Goal: Complete application form

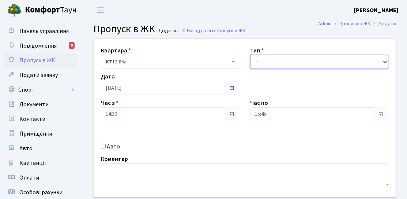
click at [258, 62] on select "- Доставка Таксі Гості Сервіс" at bounding box center [319, 62] width 138 height 14
click at [289, 64] on select "- Доставка Таксі Гості Сервіс" at bounding box center [319, 62] width 138 height 14
select select "3"
click at [250, 55] on select "- Доставка Таксі Гості Сервіс" at bounding box center [319, 62] width 138 height 14
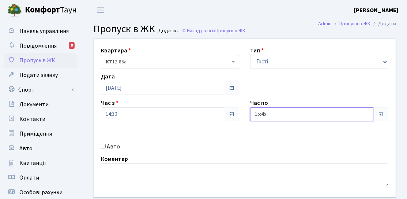
click at [306, 116] on input "15:45" at bounding box center [311, 114] width 123 height 14
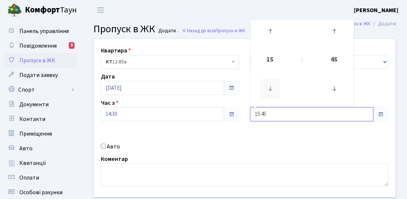
click at [273, 86] on icon at bounding box center [270, 89] width 20 height 20
click at [273, 40] on icon at bounding box center [270, 31] width 20 height 20
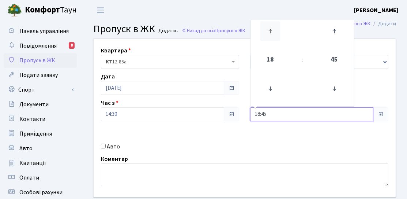
click at [273, 40] on icon at bounding box center [270, 31] width 20 height 20
type input "20:45"
click at [222, 132] on div "Квартира <b>КТ</b>&nbsp;&nbsp;&nbsp;&nbsp;12-85а КТ 12-85а Тип - Доставка Таксі…" at bounding box center [244, 118] width 313 height 158
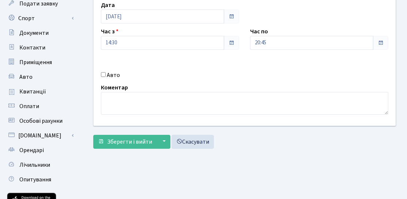
scroll to position [73, 0]
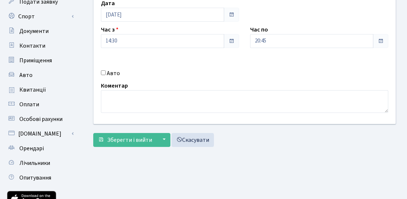
click at [121, 79] on div "Квартира <b>КТ</b>&nbsp;&nbsp;&nbsp;&nbsp;12-85а КТ 12-85а Тип - Доставка Таксі…" at bounding box center [244, 45] width 313 height 158
click at [109, 73] on label "Авто" at bounding box center [113, 73] width 13 height 9
click at [106, 73] on input "Авто" at bounding box center [103, 72] width 5 height 5
checkbox input "true"
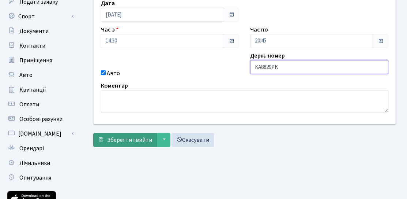
type input "KA8829PK"
click at [136, 138] on span "Зберегти і вийти" at bounding box center [129, 140] width 45 height 8
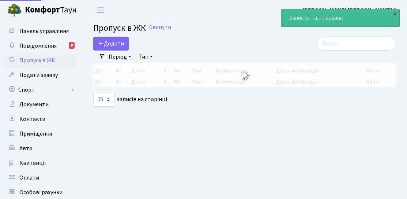
select select "25"
